Goal: Find specific page/section: Find specific page/section

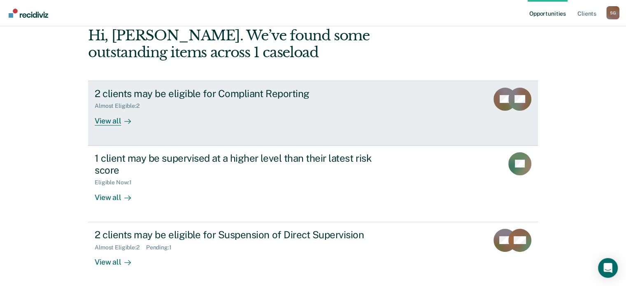
scroll to position [43, 0]
click at [341, 131] on link "2 clients may be eligible for Compliant Reporting Almost Eligible : 2 View all …" at bounding box center [313, 113] width 450 height 65
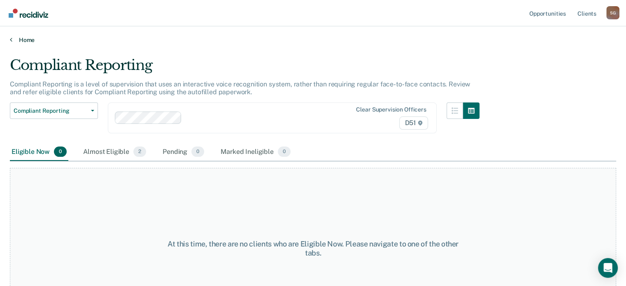
click at [18, 40] on link "Home" at bounding box center [313, 39] width 607 height 7
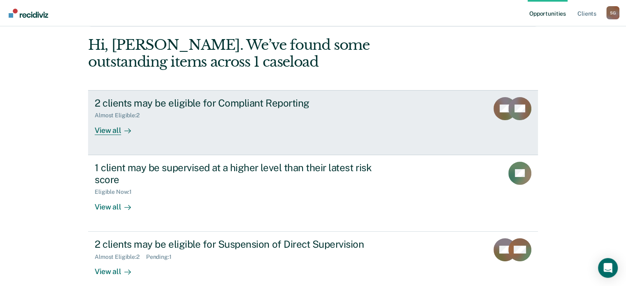
scroll to position [76, 0]
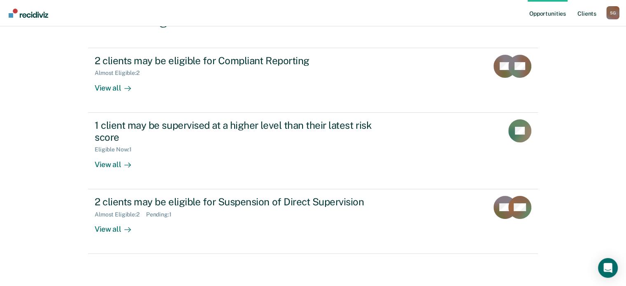
click at [590, 13] on link "Client s" at bounding box center [587, 13] width 22 height 26
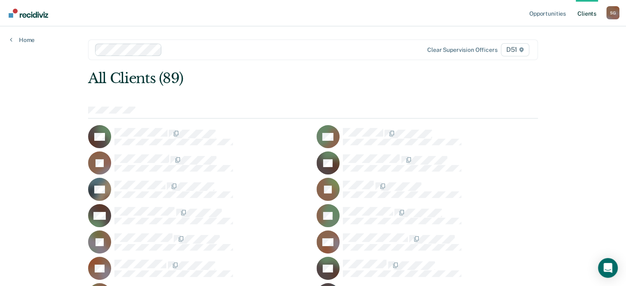
scroll to position [542, 0]
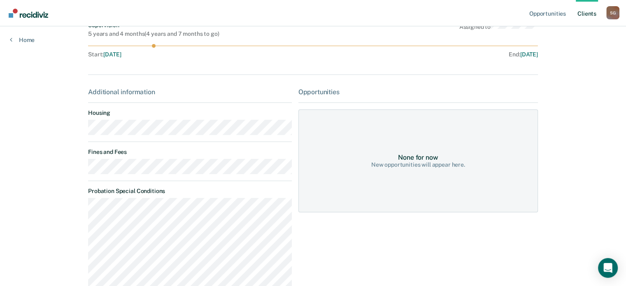
scroll to position [82, 0]
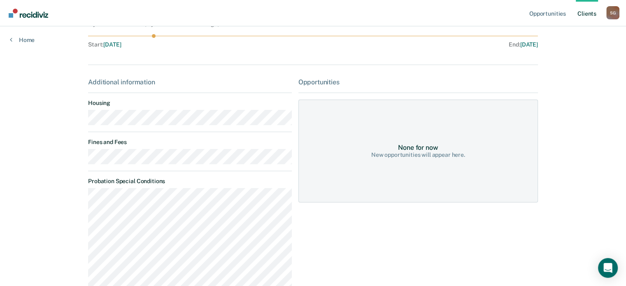
click at [78, 158] on main "JM Contacts Preferred Name Preferred Contact None Call Text Email None Progress…" at bounding box center [313, 221] width 470 height 555
